Goal: Information Seeking & Learning: Learn about a topic

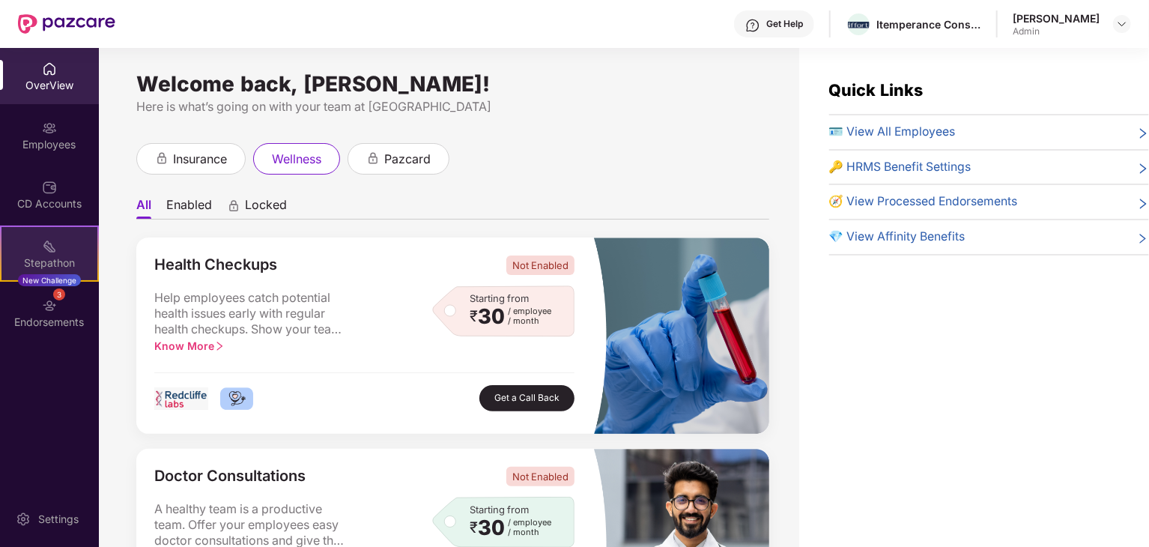
click at [47, 254] on div "Stepathon New Challenge" at bounding box center [49, 253] width 99 height 56
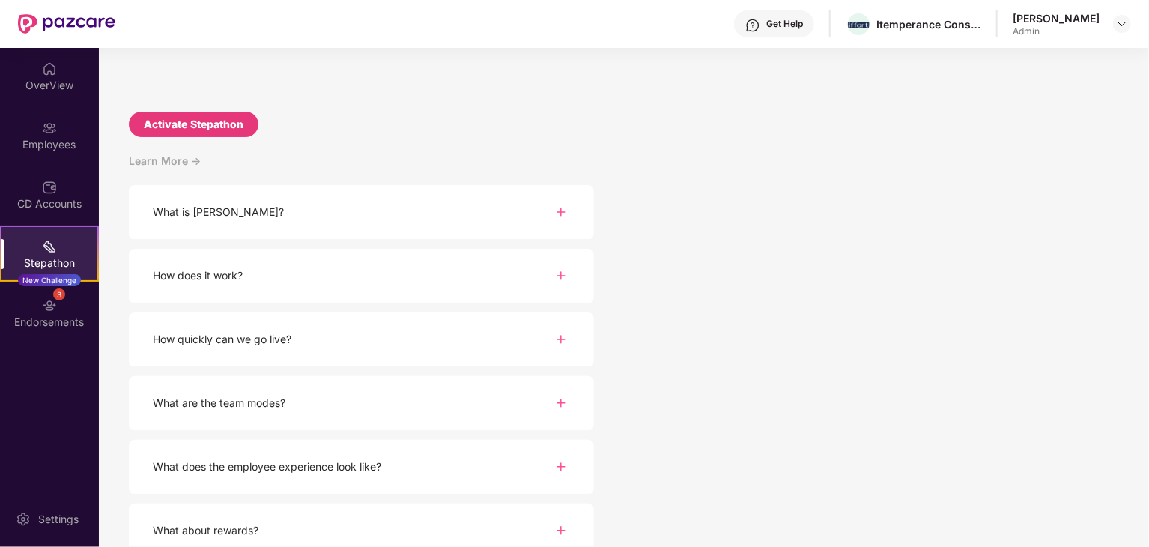
scroll to position [126, 0]
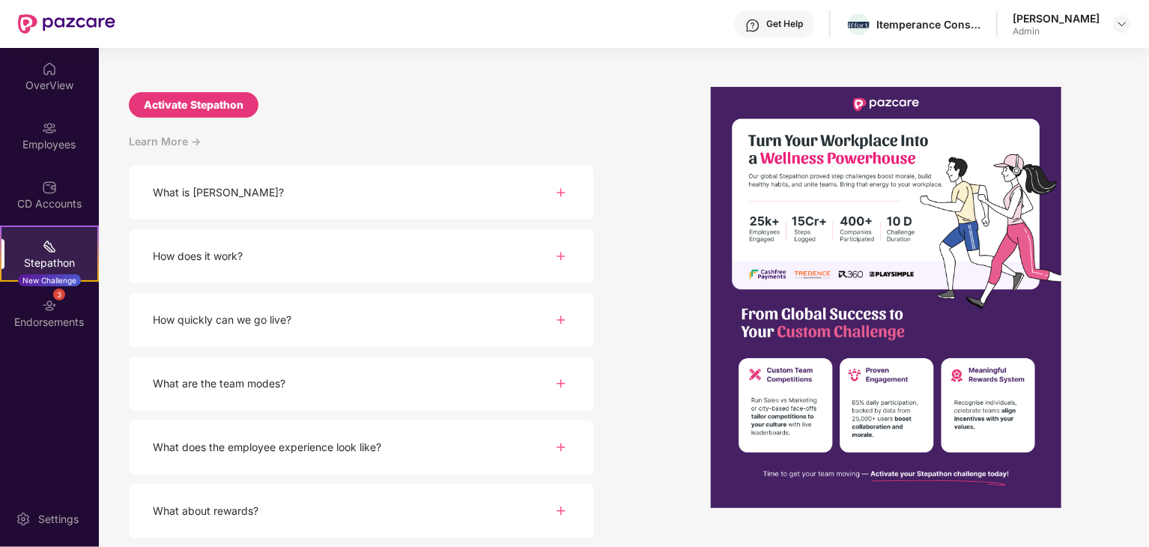
click at [335, 265] on div "How does it work?" at bounding box center [361, 256] width 465 height 55
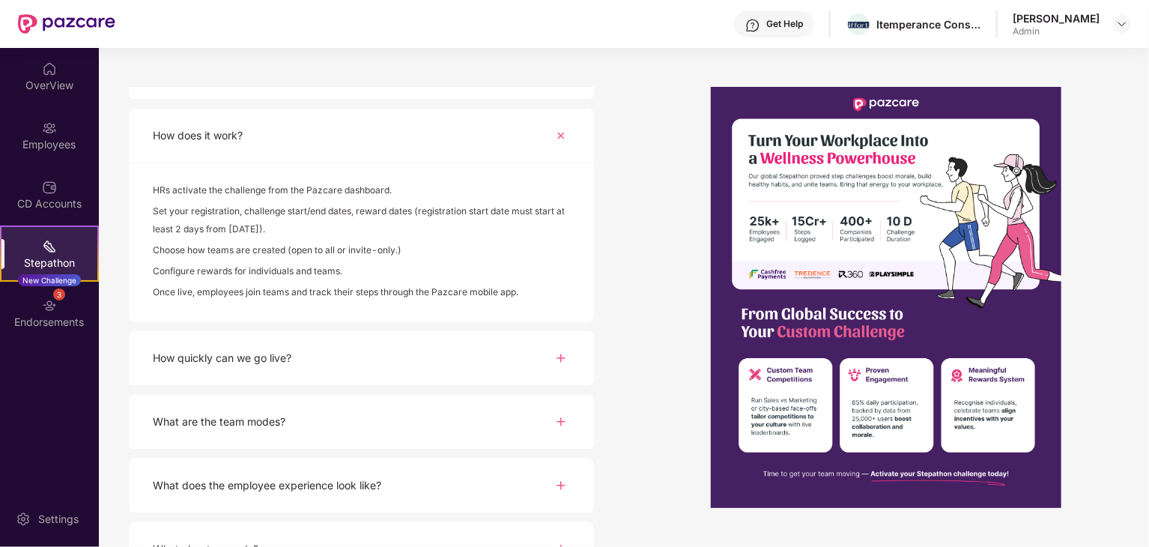
scroll to position [285, 0]
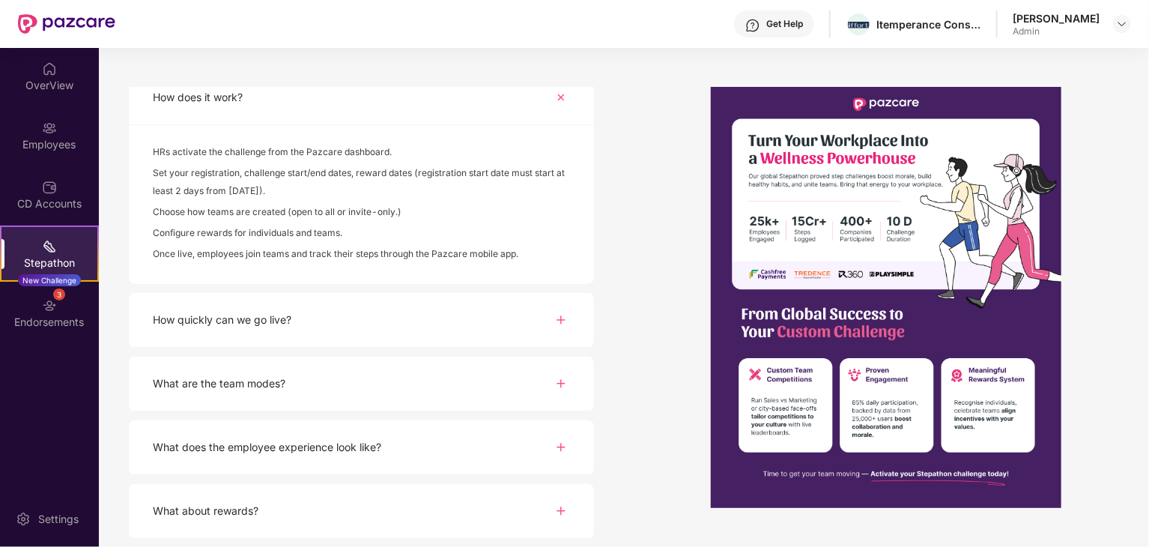
click at [258, 333] on div "How quickly can we go live?" at bounding box center [361, 320] width 465 height 55
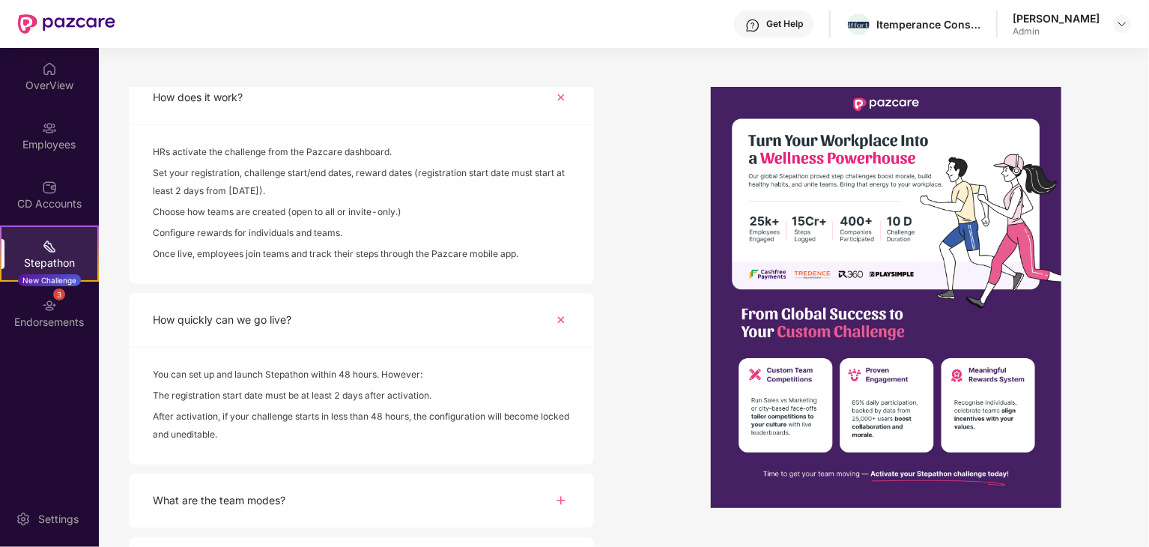
scroll to position [395, 0]
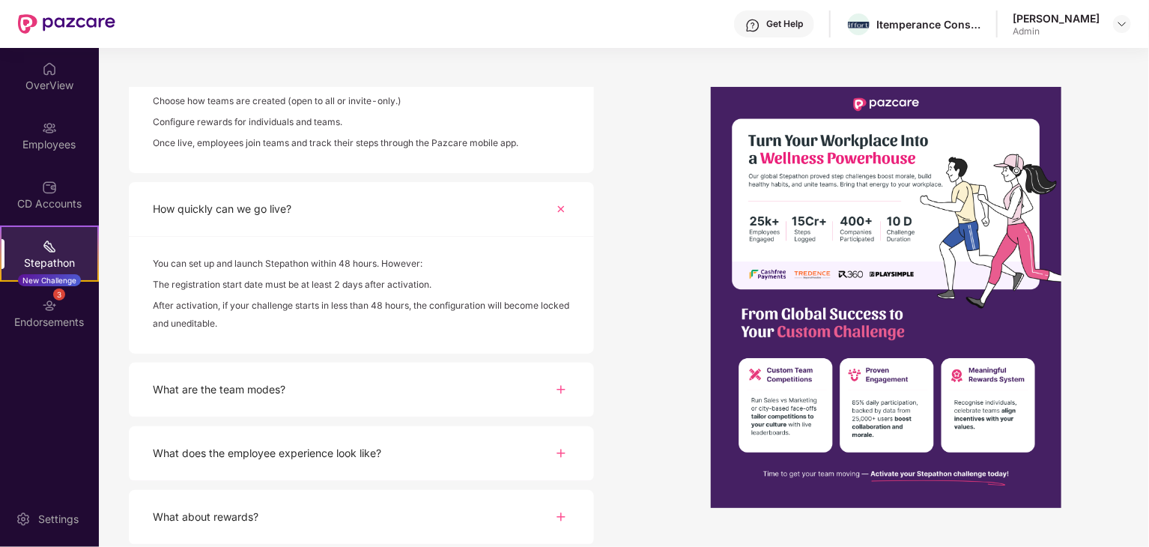
click at [279, 390] on div "What are the team modes?" at bounding box center [219, 389] width 133 height 16
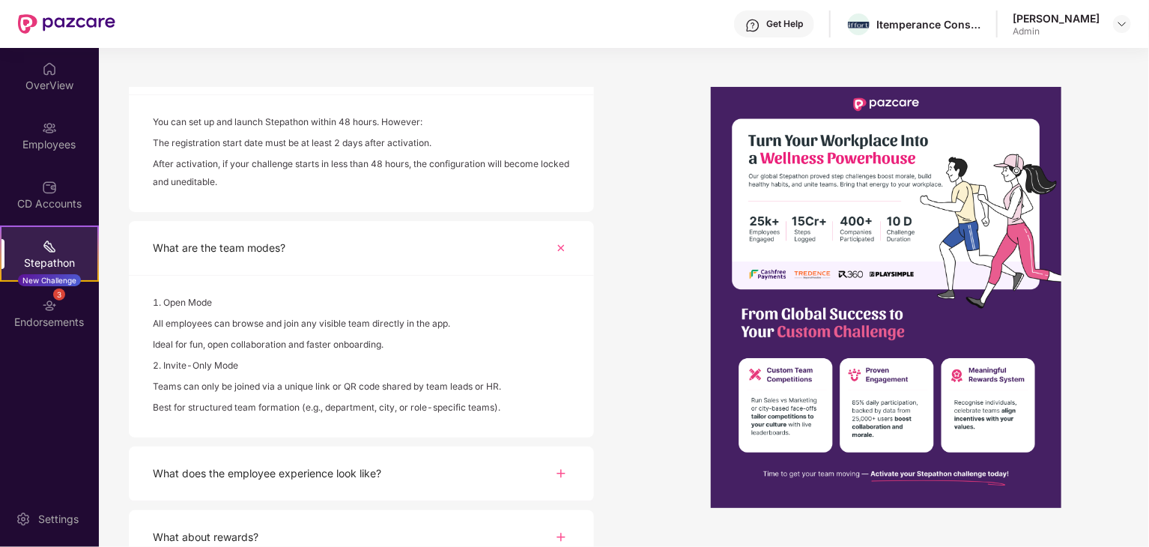
scroll to position [563, 0]
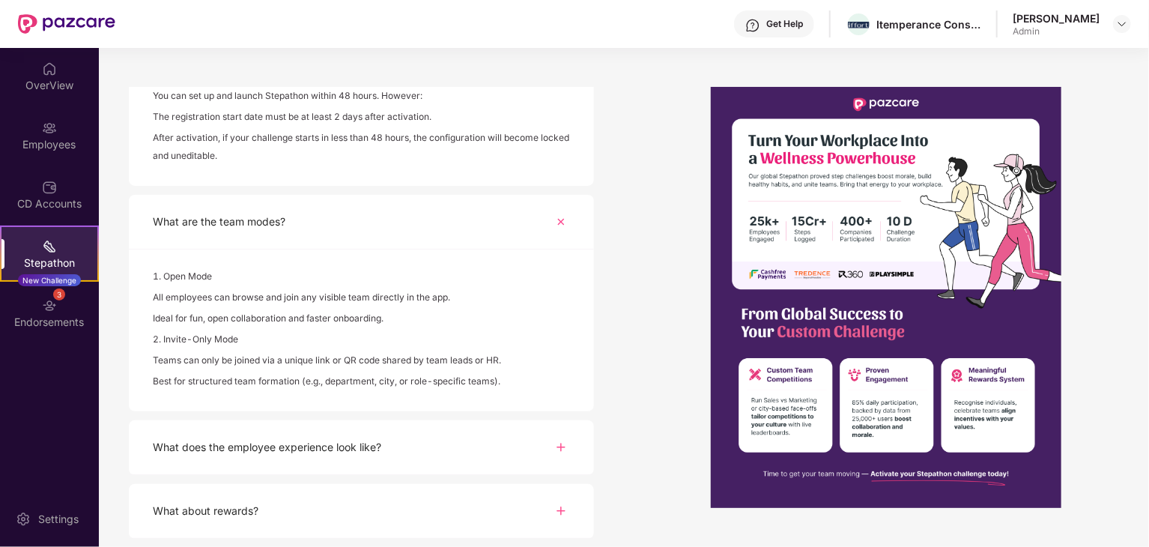
click at [282, 446] on div "What does the employee experience look like?" at bounding box center [267, 447] width 228 height 16
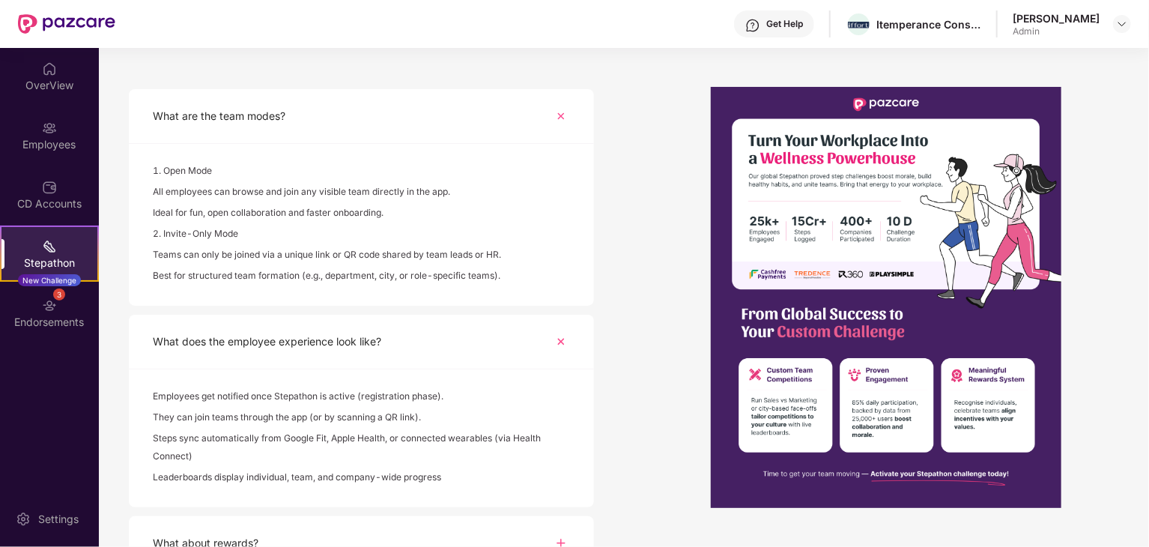
scroll to position [701, 0]
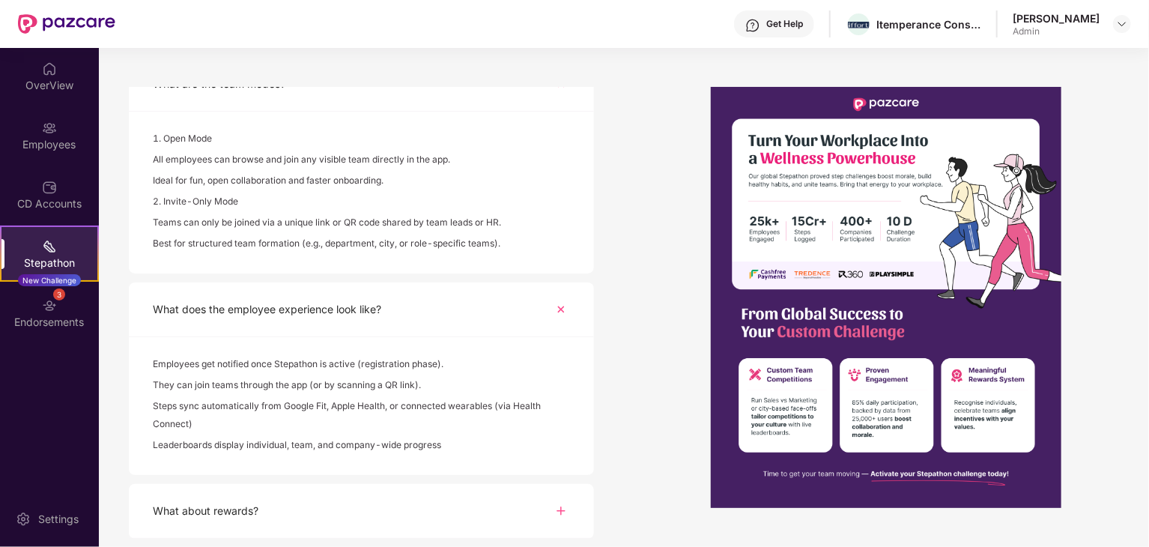
click at [231, 516] on div "What about rewards?" at bounding box center [206, 511] width 106 height 16
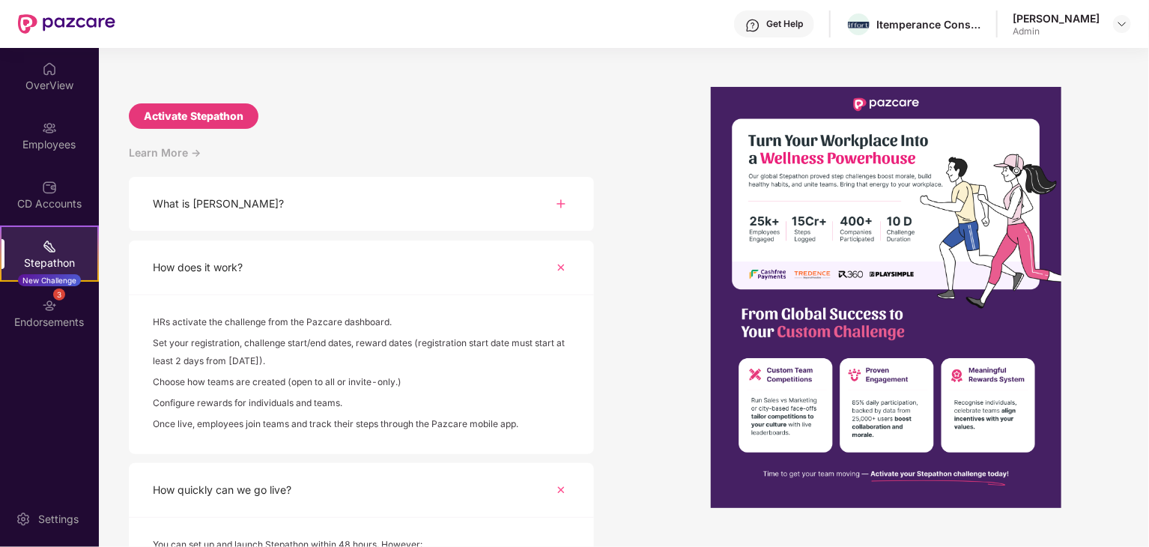
scroll to position [114, 0]
click at [318, 207] on div "What is [PERSON_NAME]?" at bounding box center [361, 205] width 465 height 55
